Goal: Task Accomplishment & Management: Manage account settings

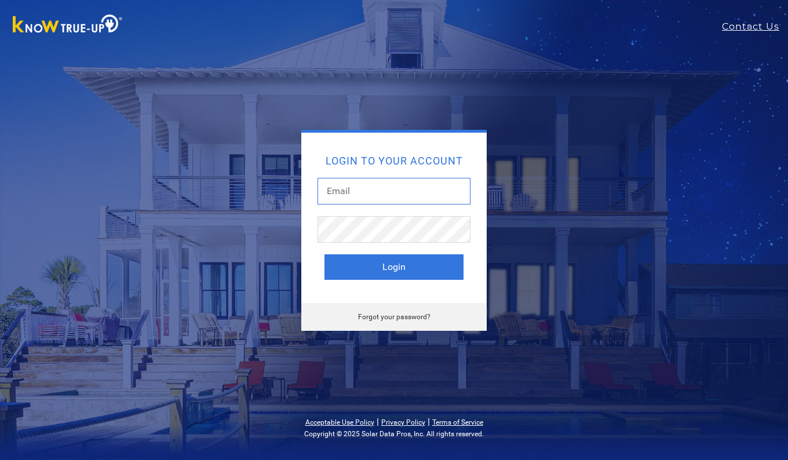
click at [371, 193] on input "text" at bounding box center [393, 191] width 153 height 27
type input "[EMAIL_ADDRESS][DOMAIN_NAME]"
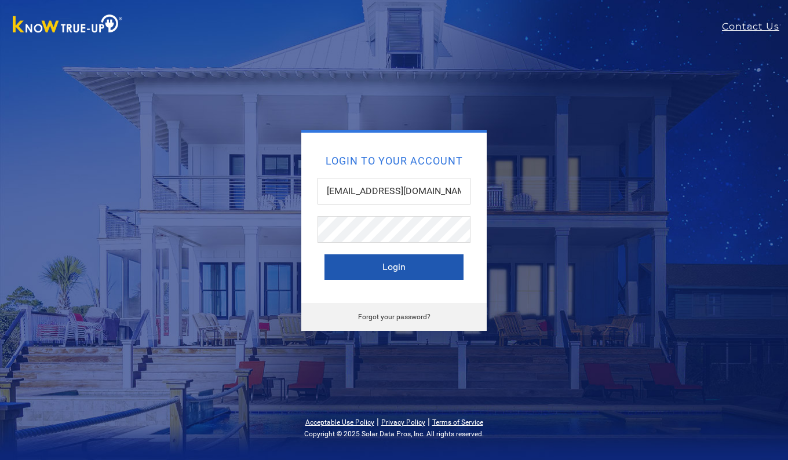
click at [393, 269] on button "Login" at bounding box center [393, 266] width 139 height 25
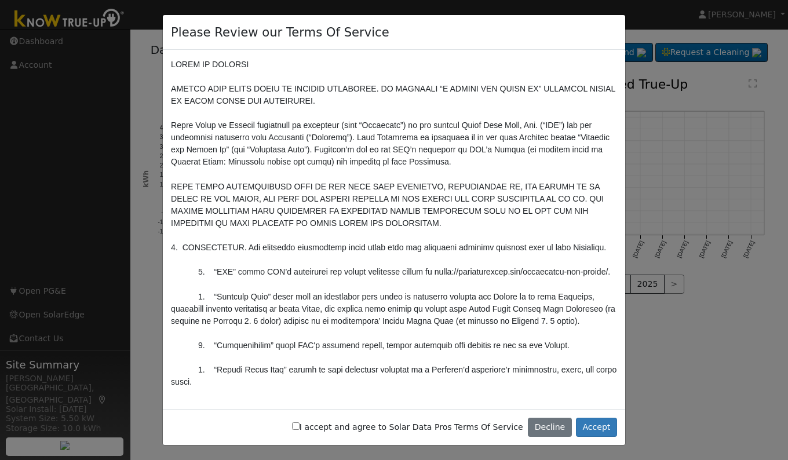
click at [299, 426] on input "I accept and agree to Solar Data Pros Terms Of Service" at bounding box center [296, 426] width 8 height 8
checkbox input "true"
click at [602, 431] on button "Accept" at bounding box center [596, 428] width 41 height 20
